Goal: Transaction & Acquisition: Purchase product/service

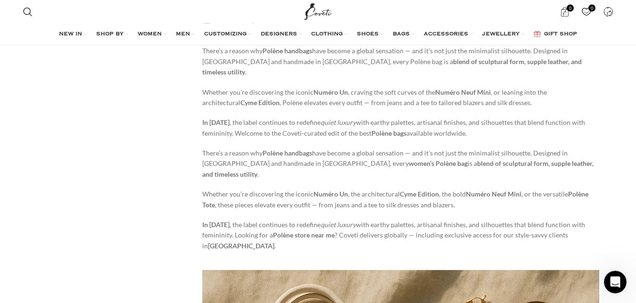
scroll to position [3508, 0]
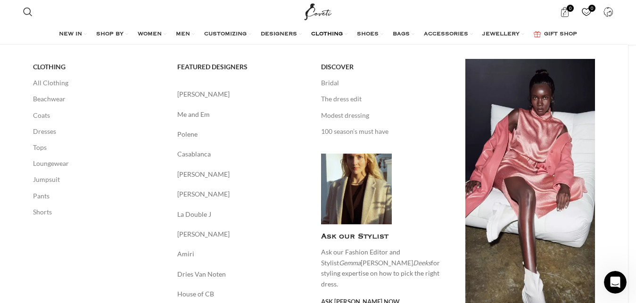
click at [329, 32] on span "CLOTHING" at bounding box center [327, 35] width 32 height 8
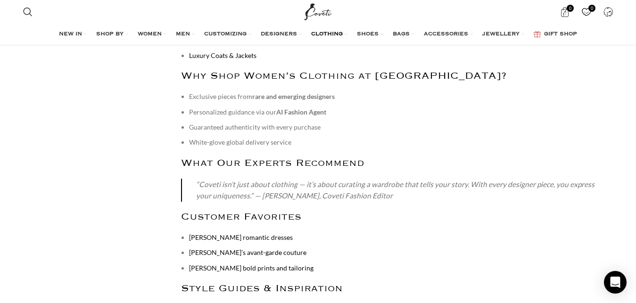
scroll to position [3749, 0]
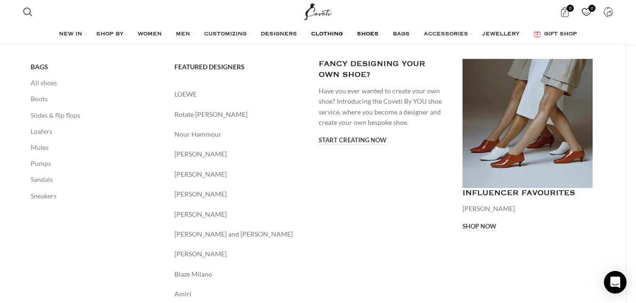
click at [372, 31] on span "SHOES" at bounding box center [368, 35] width 22 height 8
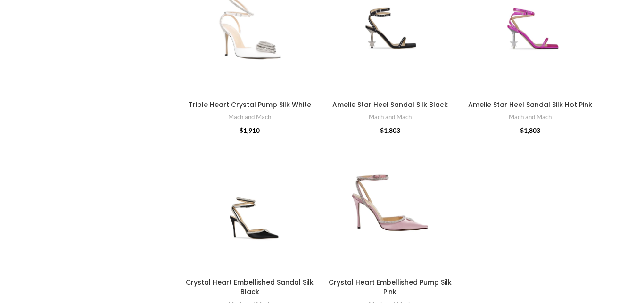
scroll to position [3605, 0]
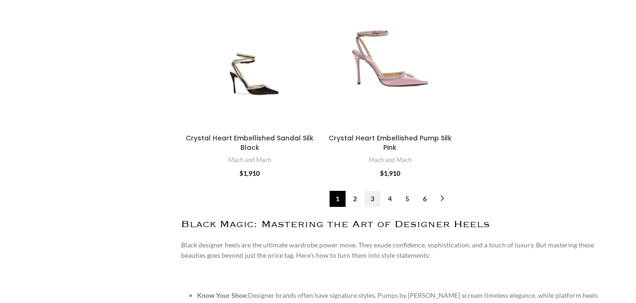
click at [376, 191] on link "3" at bounding box center [372, 199] width 16 height 16
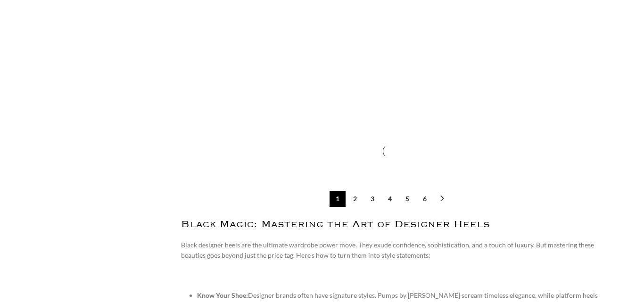
scroll to position [3640, 0]
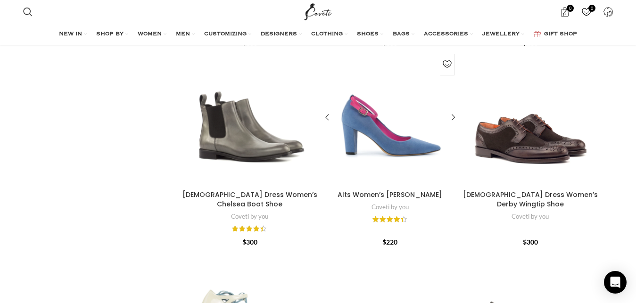
scroll to position [2542, 0]
